Goal: Information Seeking & Learning: Learn about a topic

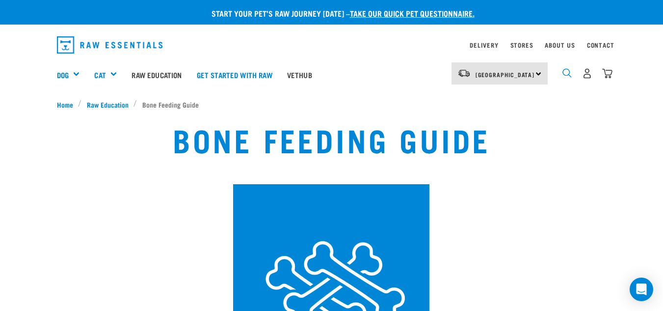
click at [571, 74] on img "dropdown navigation" at bounding box center [567, 72] width 9 height 9
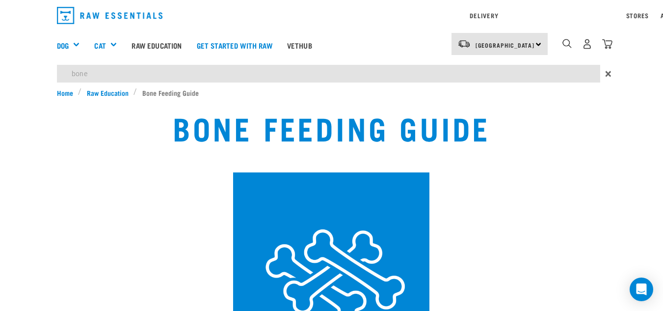
type input "bone"
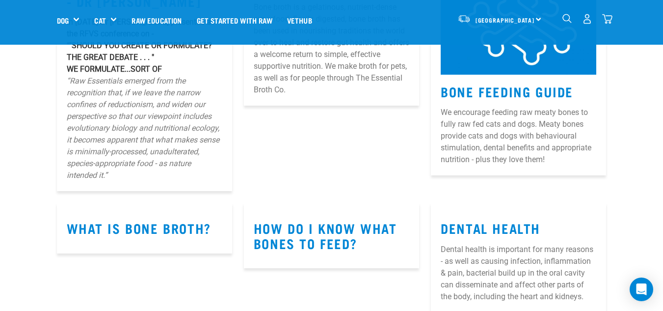
scroll to position [12386, 0]
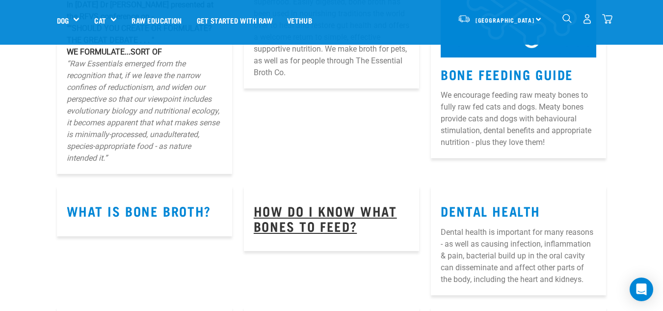
click at [317, 211] on link "How do I know what bones to feed?" at bounding box center [325, 218] width 143 height 23
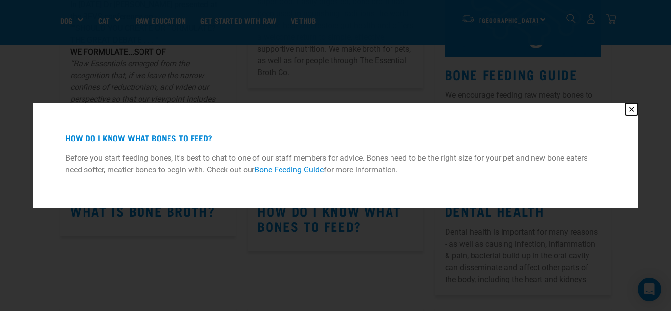
click at [631, 114] on button "✕" at bounding box center [631, 109] width 12 height 12
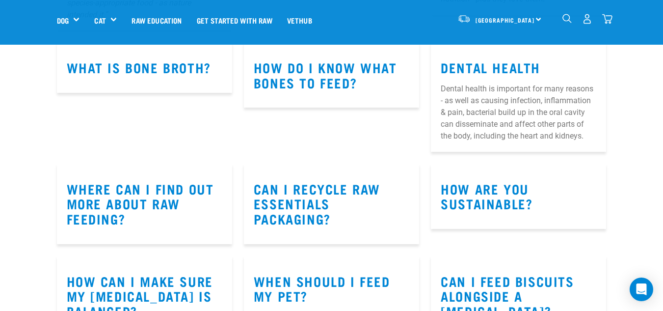
scroll to position [12534, 0]
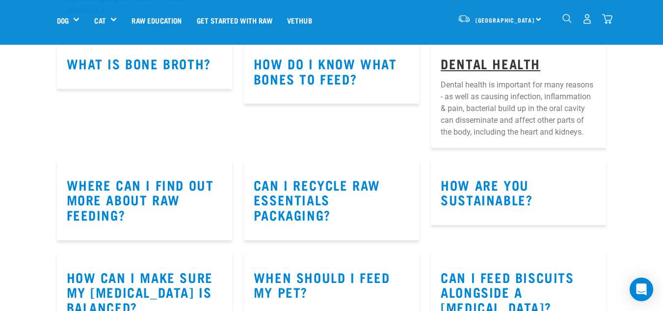
click at [517, 60] on link "Dental Health" at bounding box center [491, 62] width 100 height 7
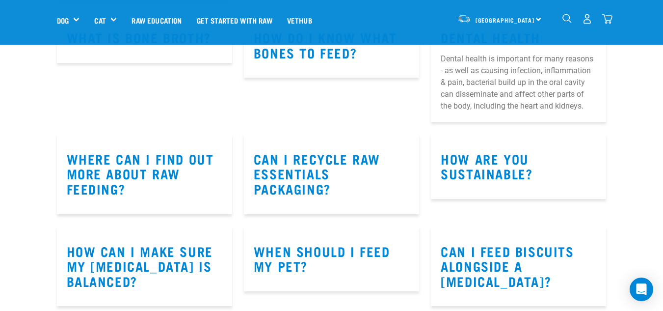
scroll to position [12583, 0]
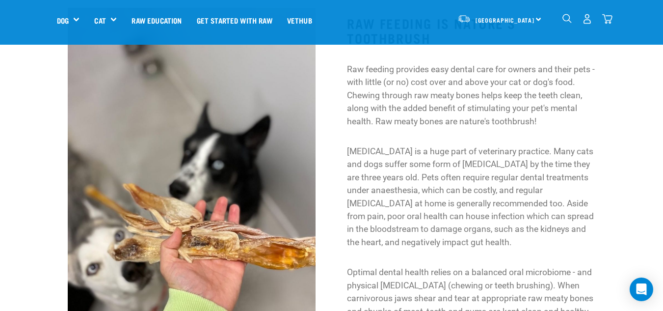
scroll to position [344, 0]
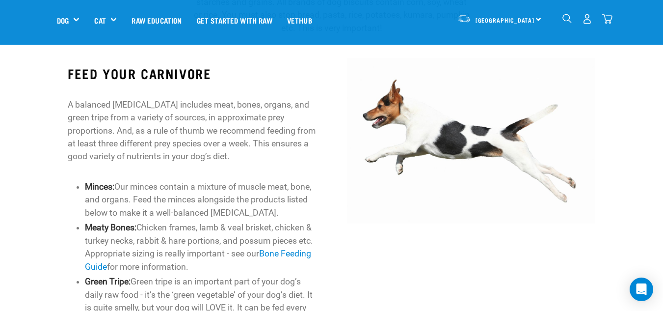
scroll to position [393, 0]
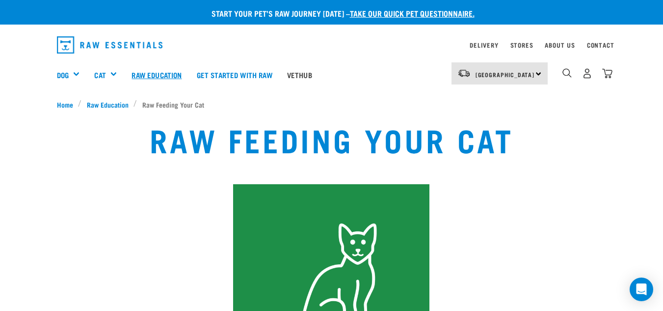
click at [141, 75] on link "Raw Education" at bounding box center [156, 74] width 65 height 39
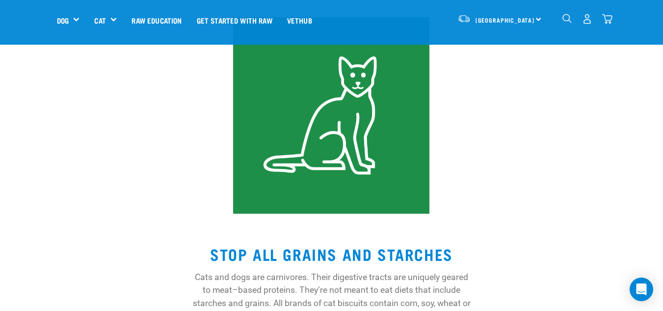
scroll to position [98, 0]
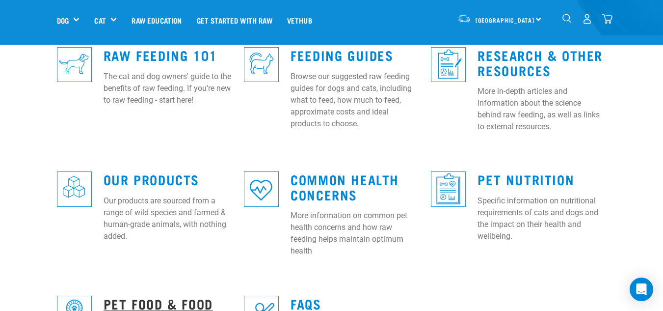
scroll to position [295, 0]
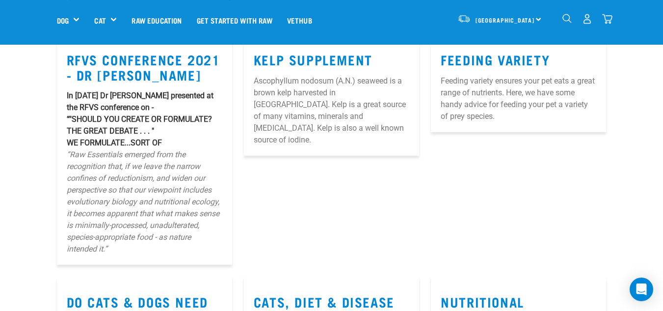
scroll to position [98, 0]
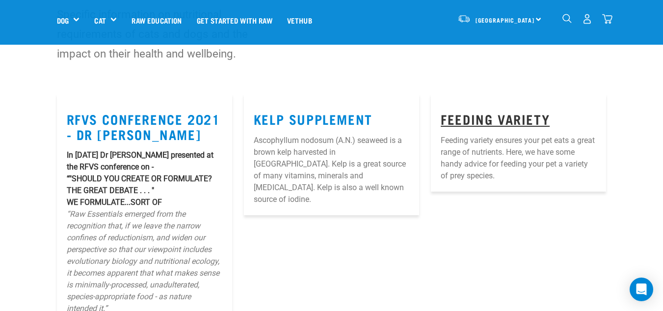
click at [501, 115] on link "Feeding Variety" at bounding box center [495, 118] width 109 height 7
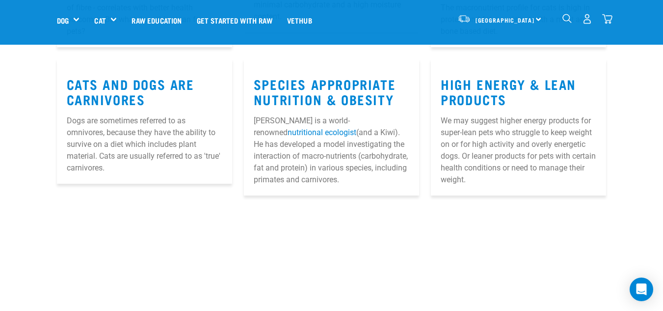
scroll to position [540, 0]
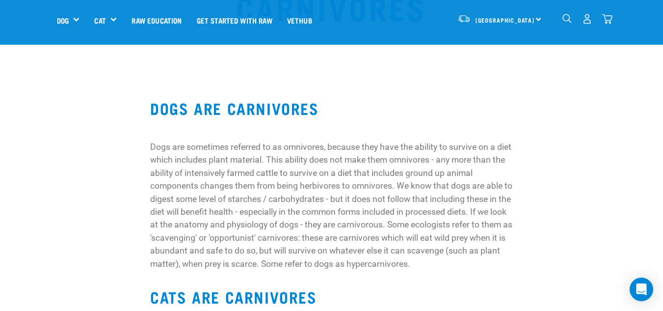
scroll to position [245, 0]
